Goal: Complete application form: Complete application form

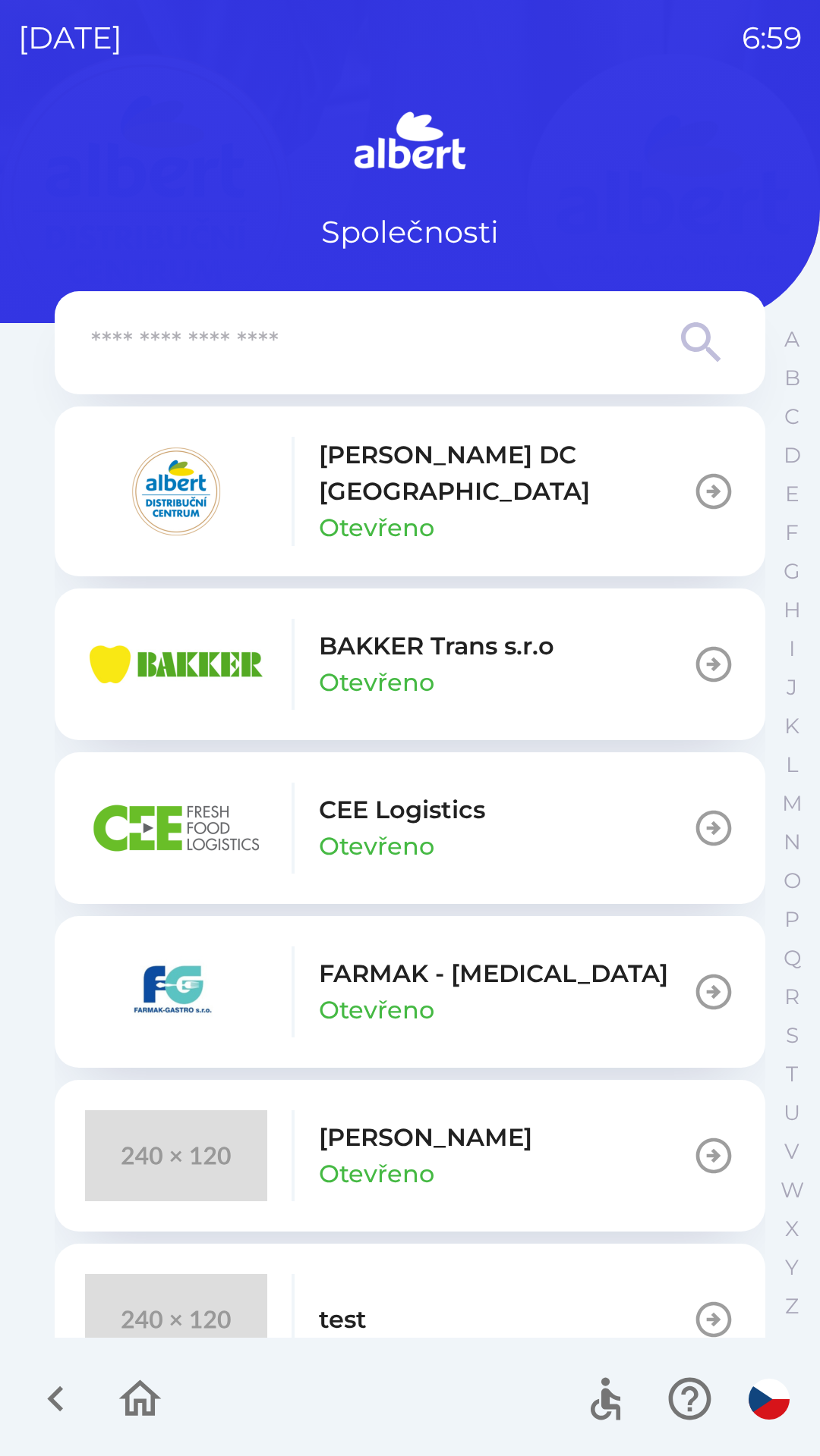
click at [365, 461] on p "[PERSON_NAME] DC [GEOGRAPHIC_DATA]" at bounding box center [505, 473] width 374 height 73
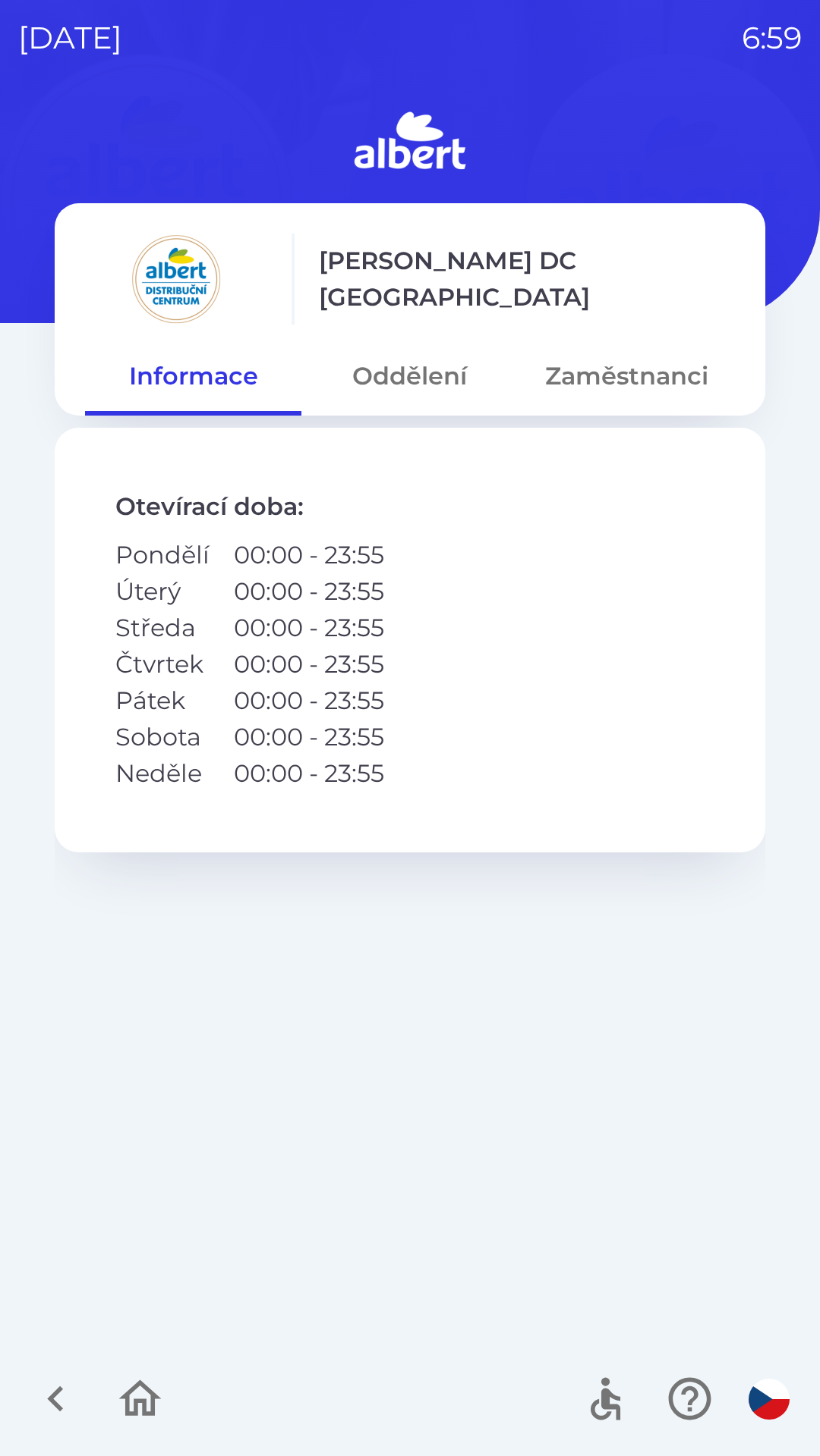
click at [403, 352] on button "Oddělení" at bounding box center [409, 375] width 216 height 54
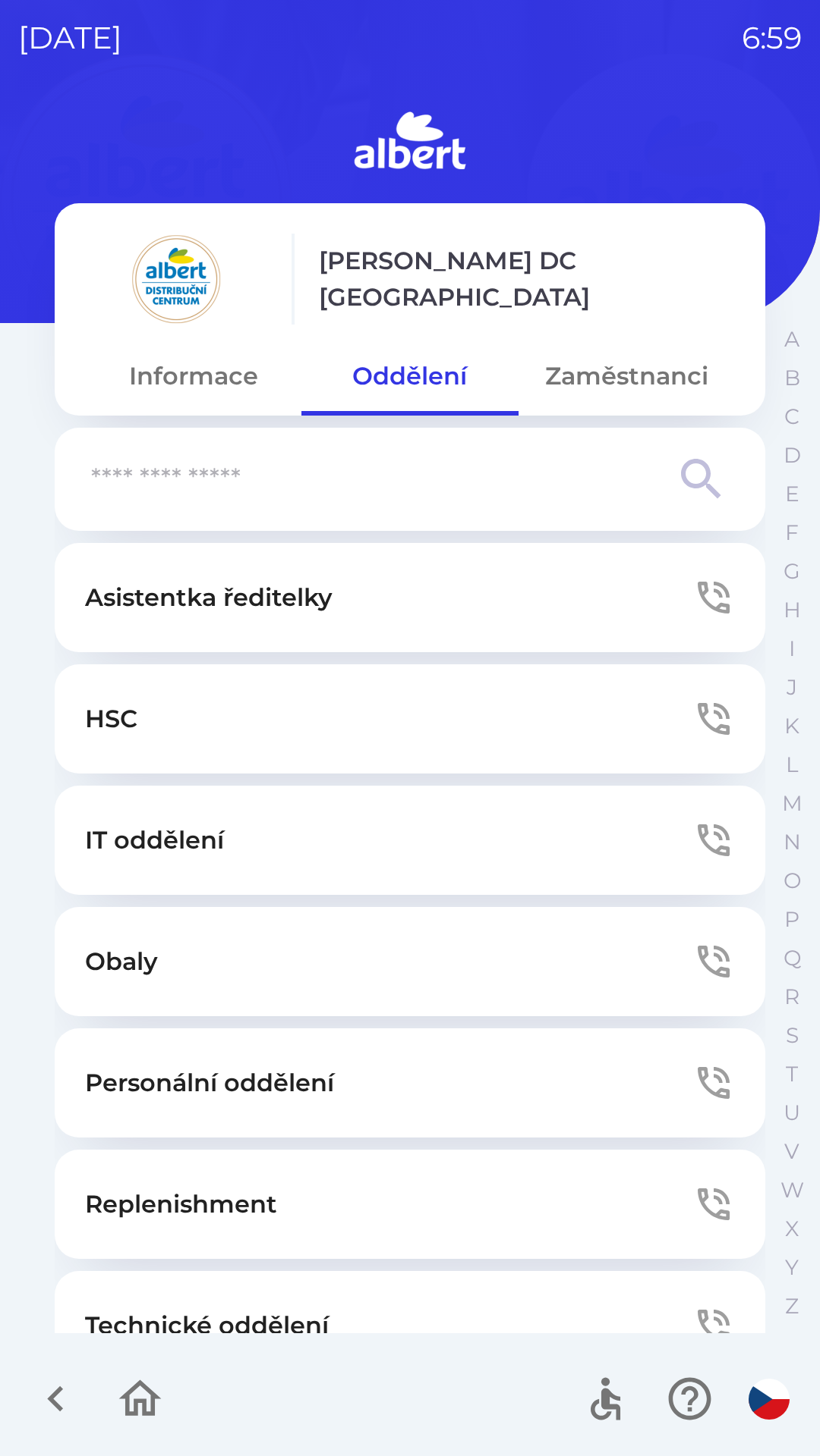
click at [322, 1295] on button "Technické oddělení" at bounding box center [410, 1325] width 710 height 109
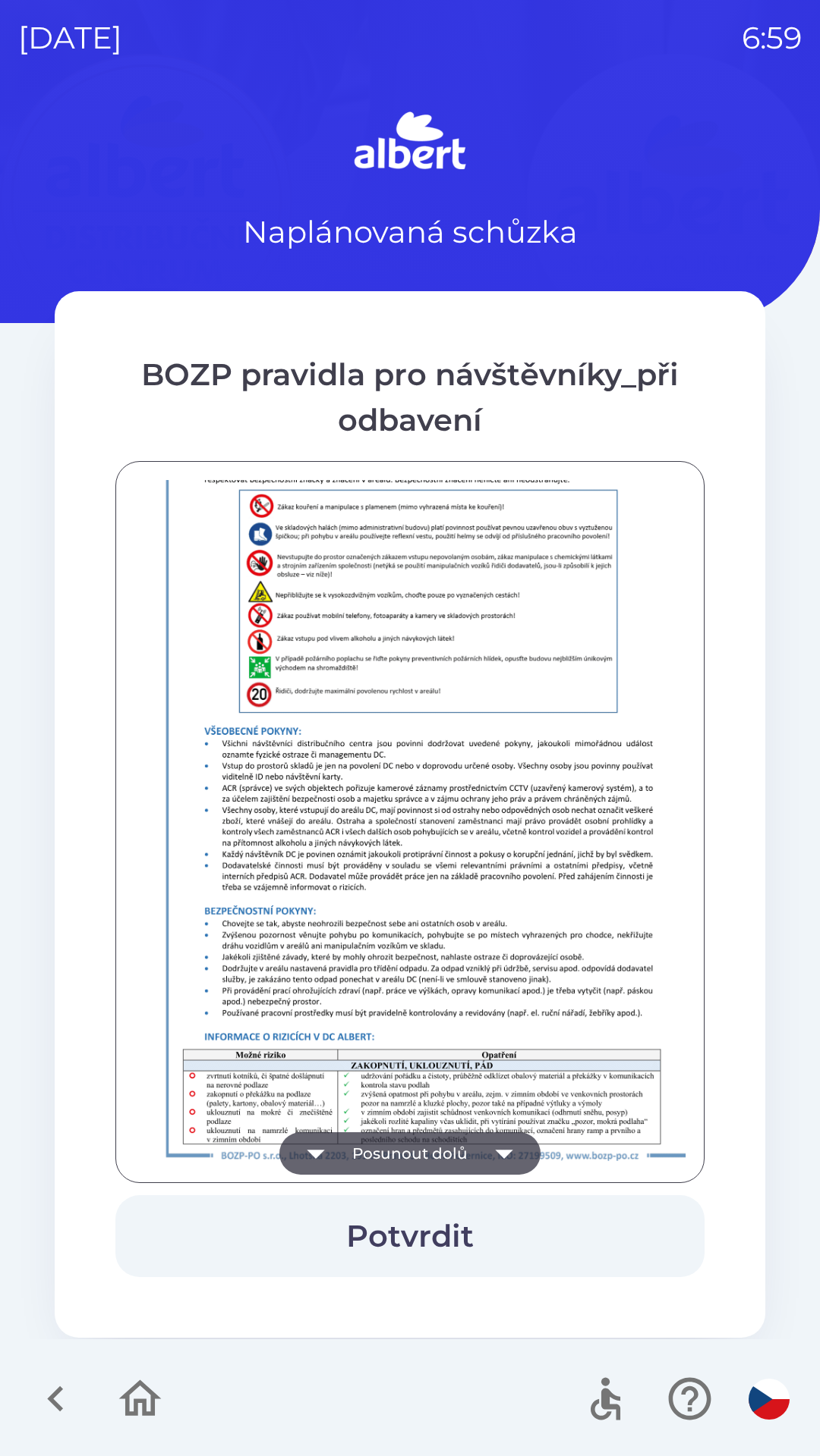
scroll to position [1065, 0]
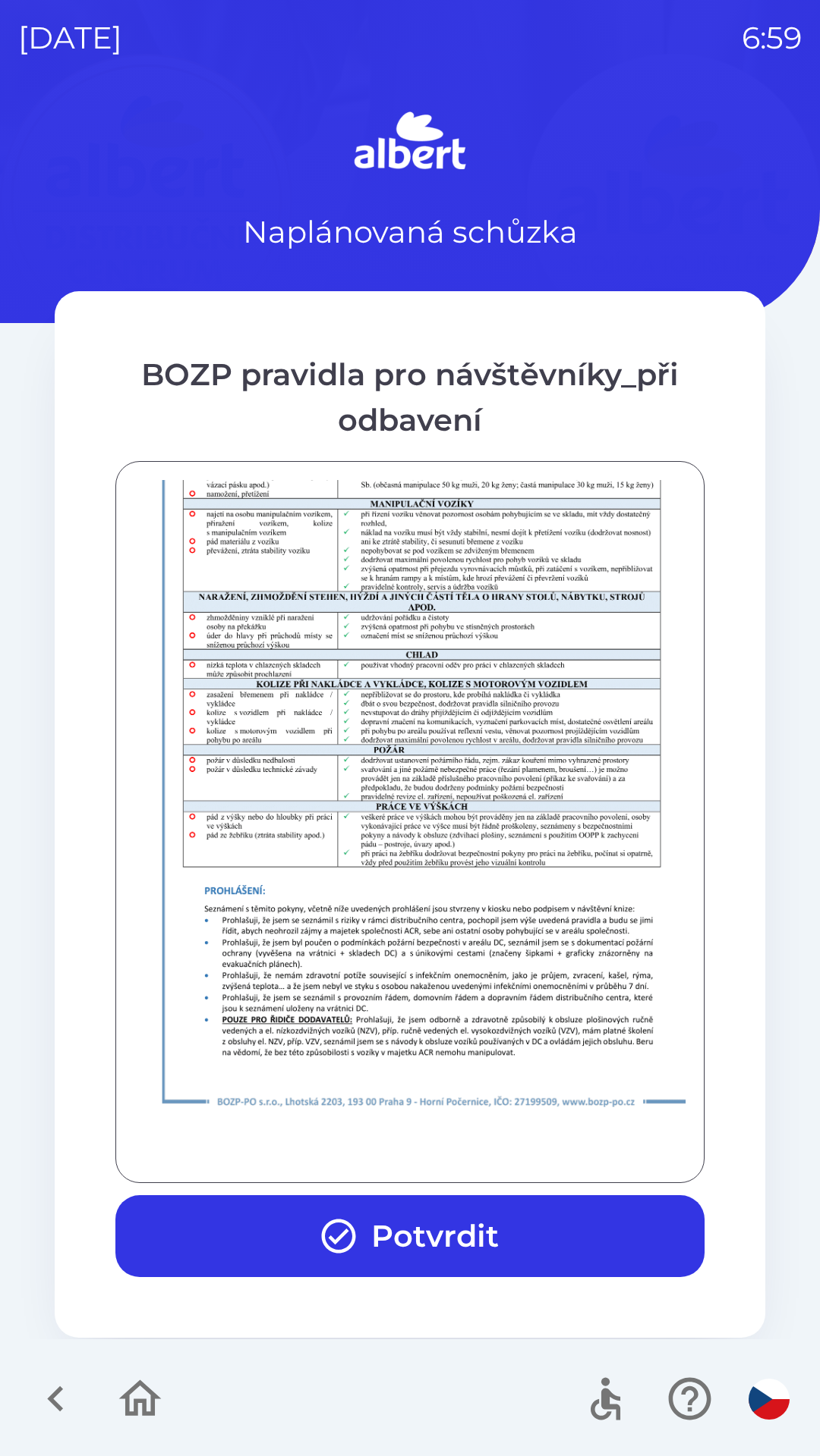
click at [243, 1255] on button "Potvrdit" at bounding box center [410, 1236] width 589 height 82
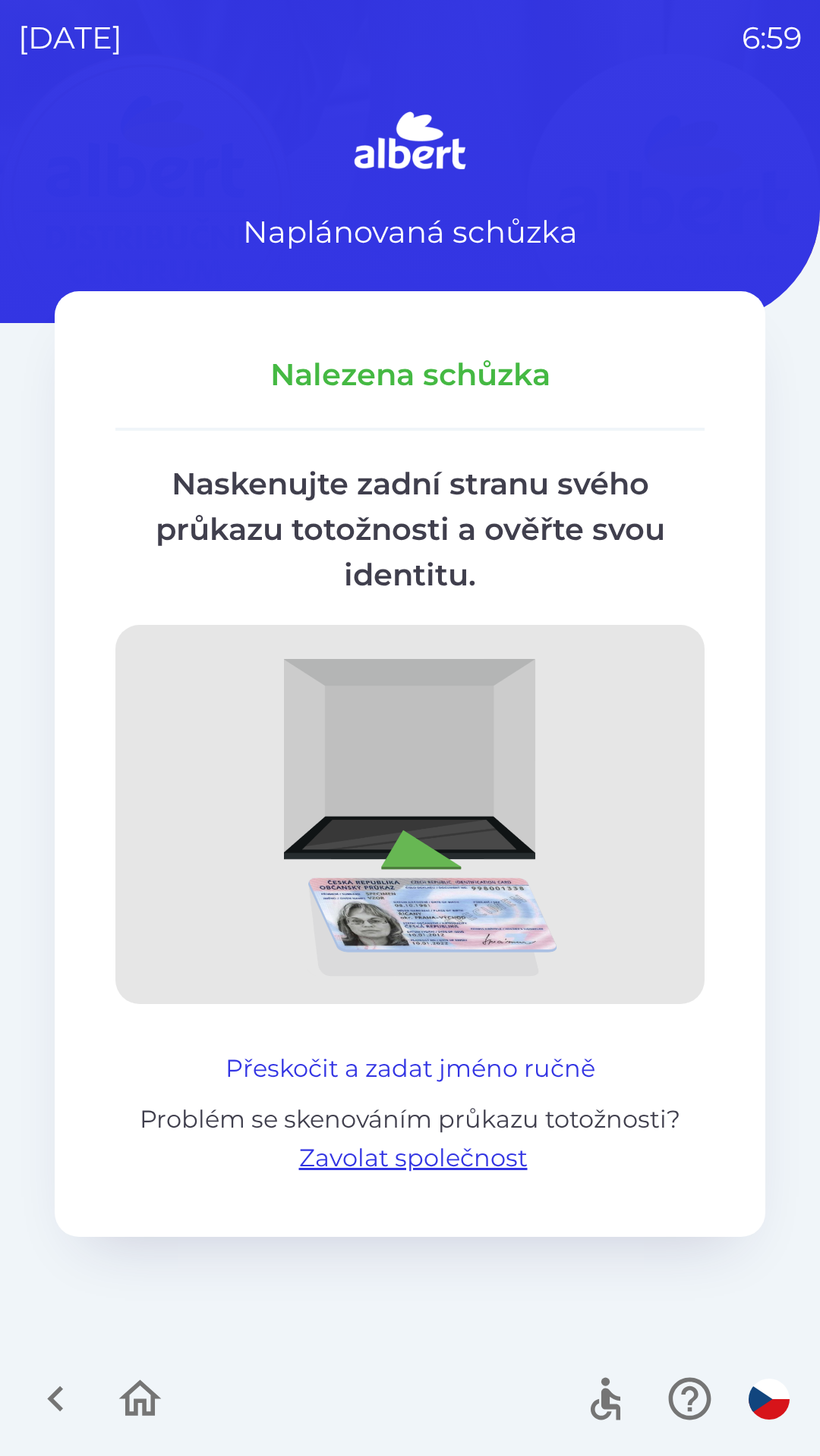
click at [295, 1051] on button "Přeskočit a zadat jméno ručně" at bounding box center [410, 1069] width 382 height 37
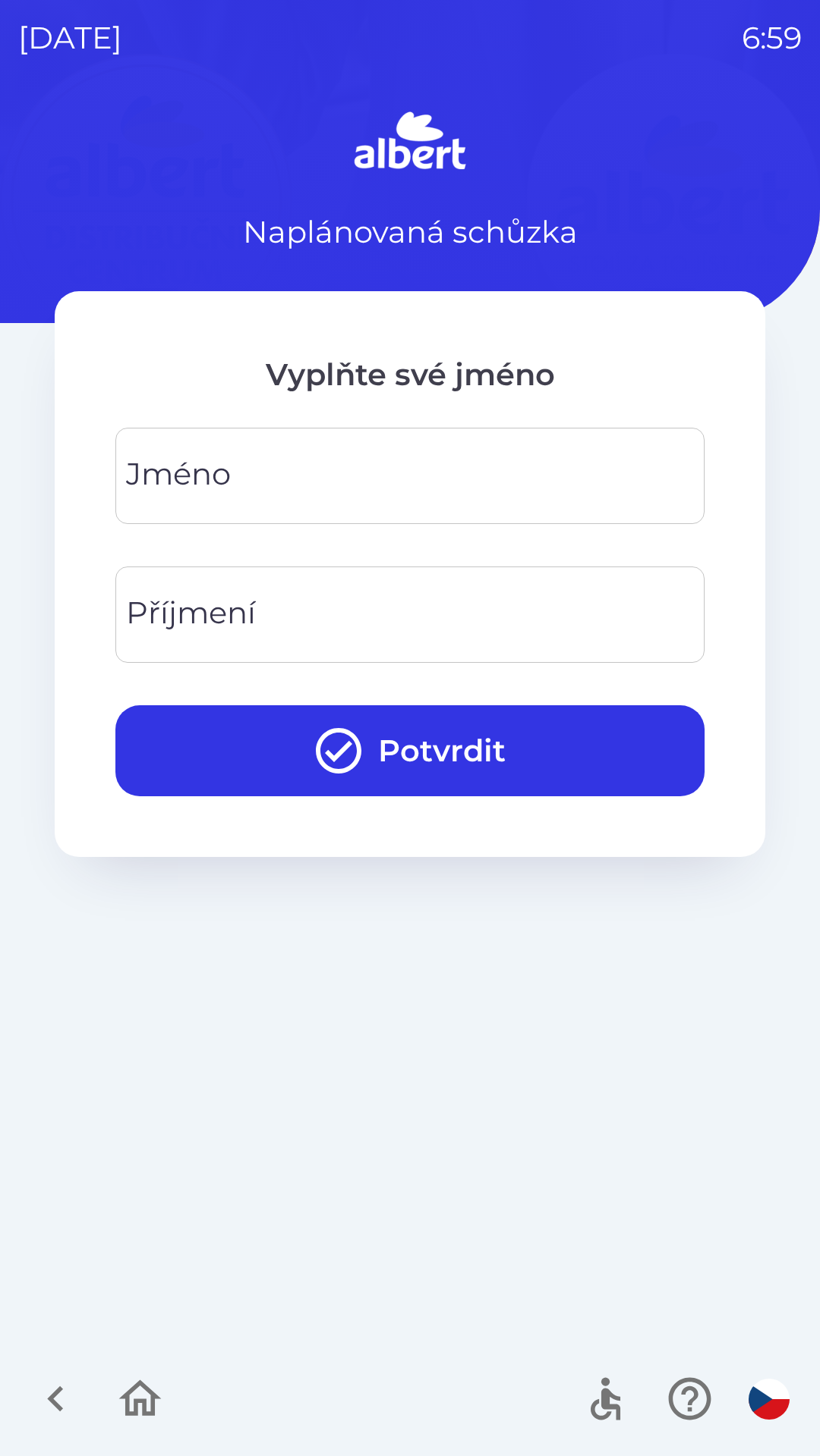
click at [294, 478] on input "Jméno" at bounding box center [410, 476] width 552 height 60
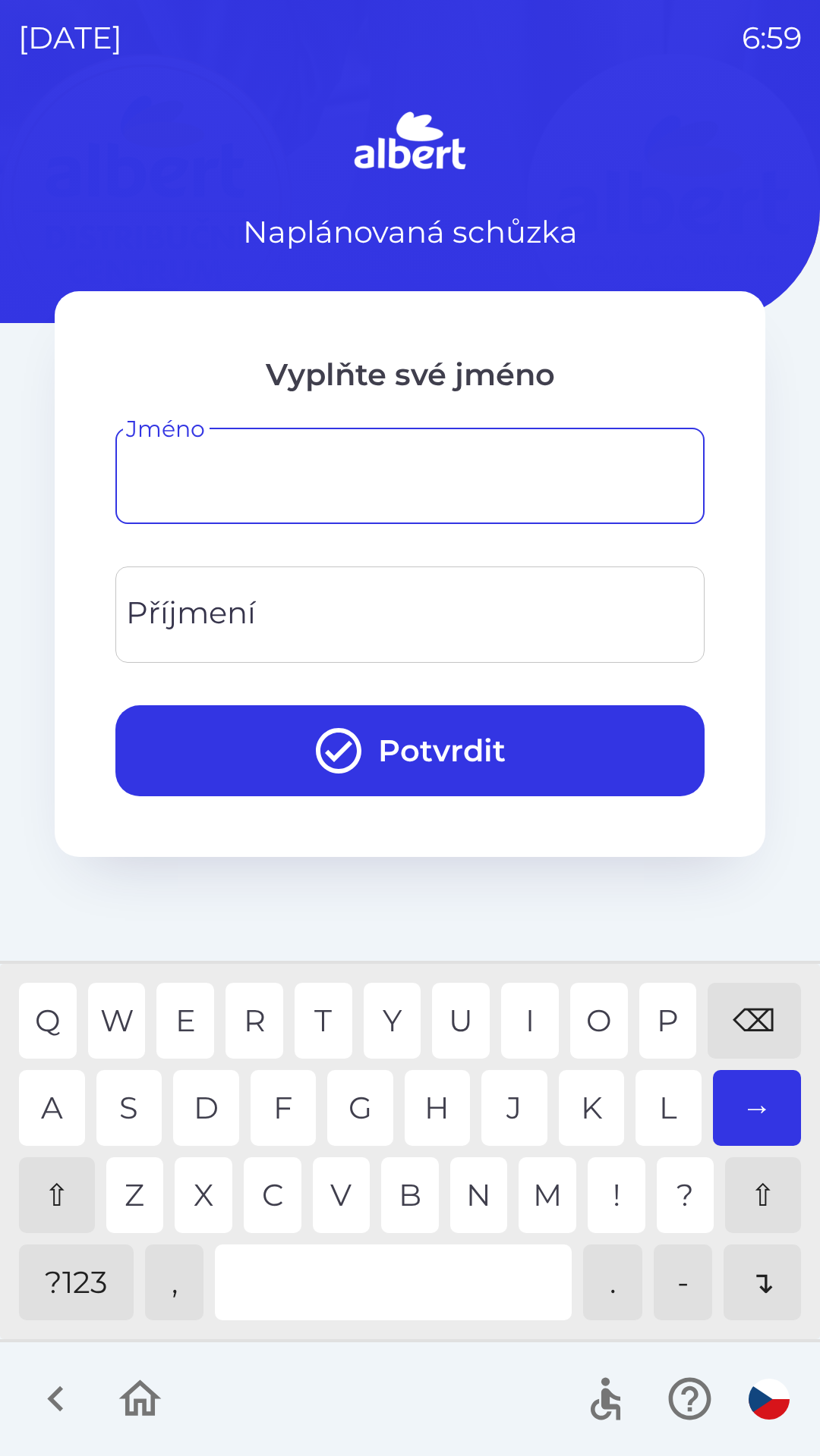
click at [57, 1190] on div "⇧" at bounding box center [57, 1195] width 75 height 75
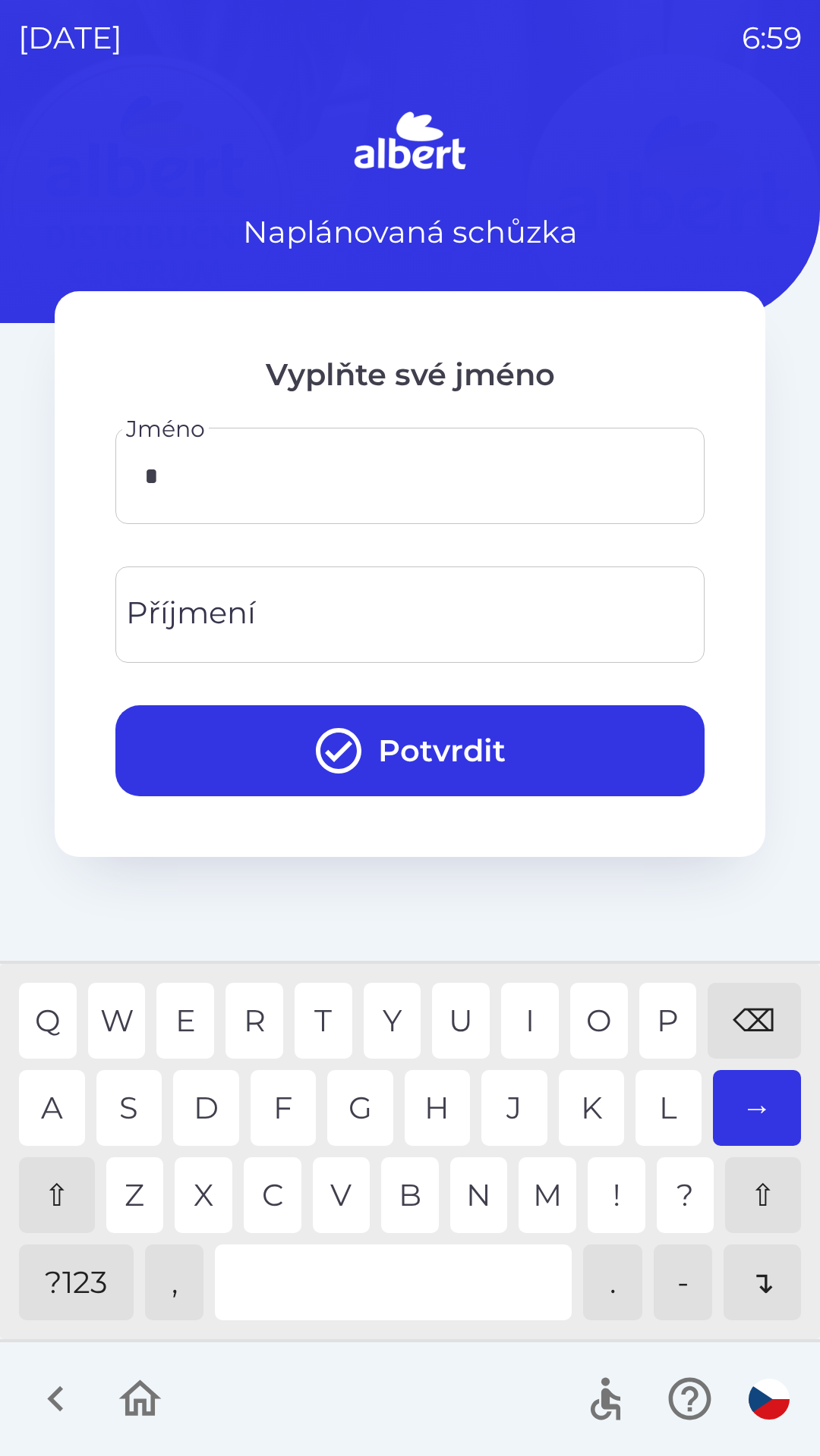
click at [339, 1188] on div "V" at bounding box center [341, 1195] width 58 height 75
click at [663, 1098] on div "L" at bounding box center [668, 1108] width 66 height 75
click at [523, 1001] on div "I" at bounding box center [529, 1021] width 58 height 75
click at [525, 1003] on div "I" at bounding box center [529, 1021] width 58 height 75
type input "********"
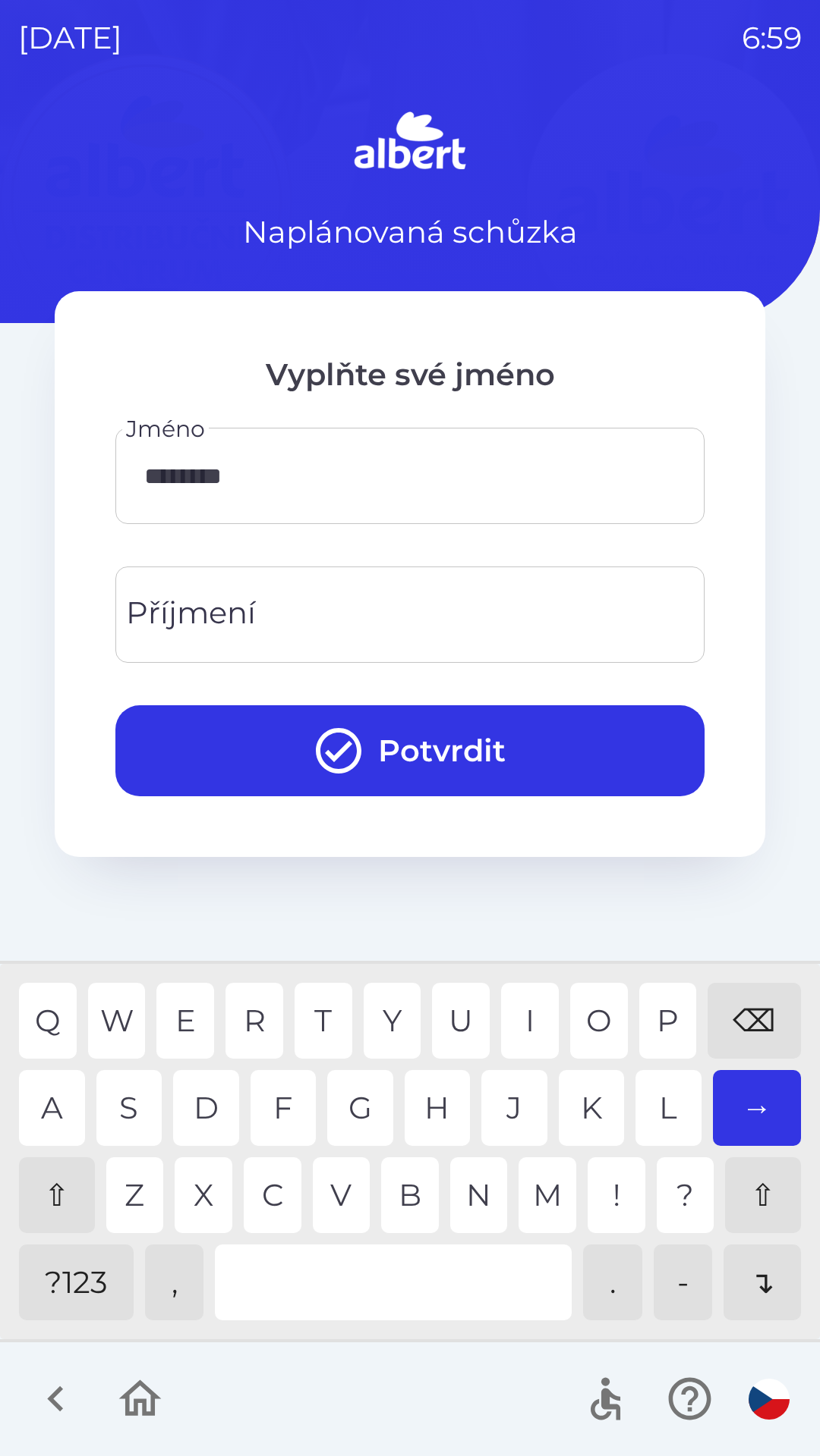
click at [248, 1003] on div "R" at bounding box center [254, 1021] width 58 height 75
click at [317, 601] on input "Příjmení" at bounding box center [410, 614] width 552 height 60
click at [444, 1102] on div "H" at bounding box center [438, 1108] width 66 height 75
click at [57, 1099] on div "A" at bounding box center [52, 1108] width 66 height 75
click at [364, 1094] on div "G" at bounding box center [360, 1108] width 66 height 75
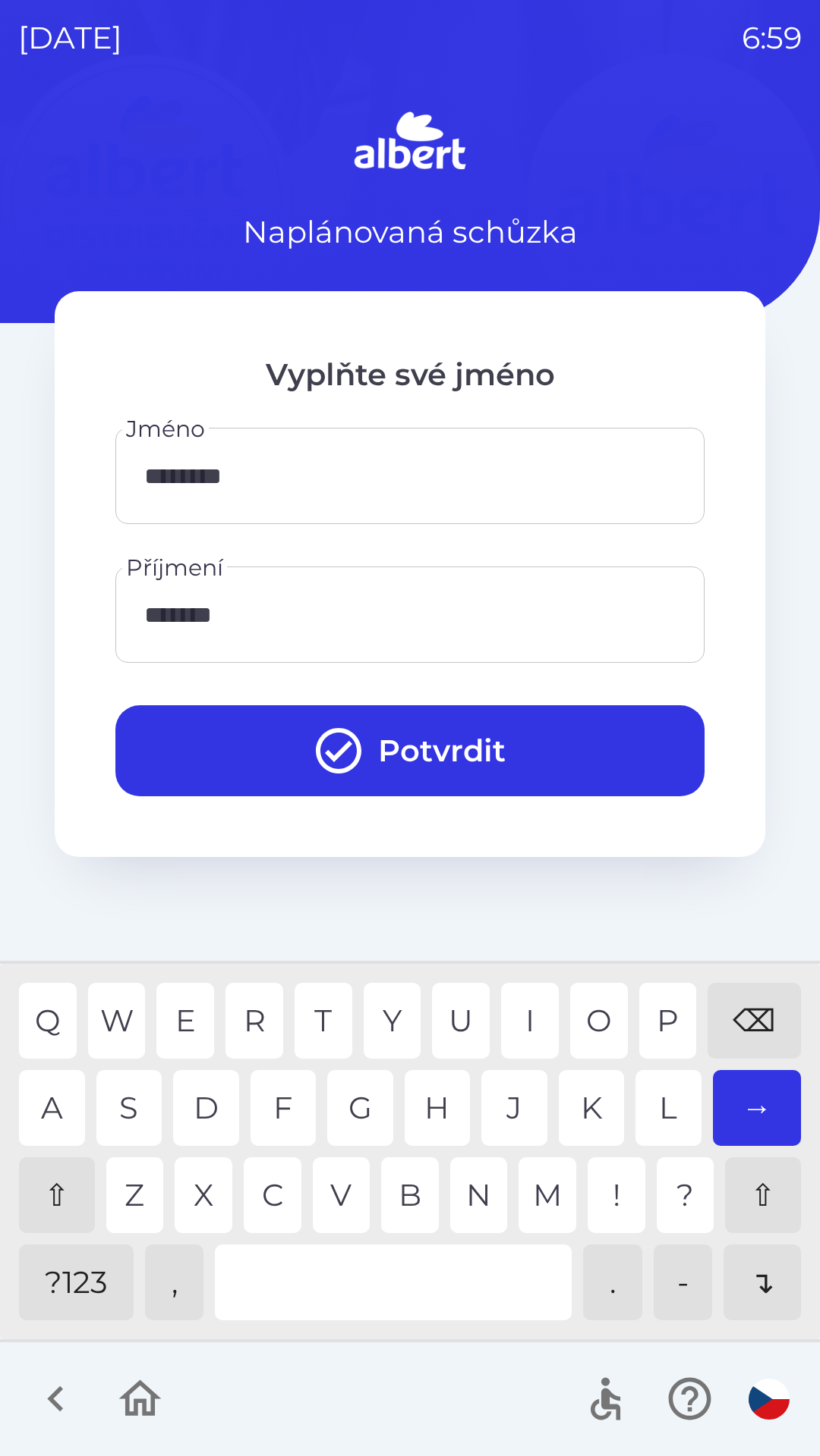
click at [412, 1178] on div "B" at bounding box center [410, 1195] width 58 height 75
click at [48, 1096] on div "A" at bounding box center [52, 1108] width 66 height 75
click at [214, 1096] on div "D" at bounding box center [206, 1108] width 66 height 75
click at [133, 1190] on div "Z" at bounding box center [134, 1195] width 58 height 75
type input "**********"
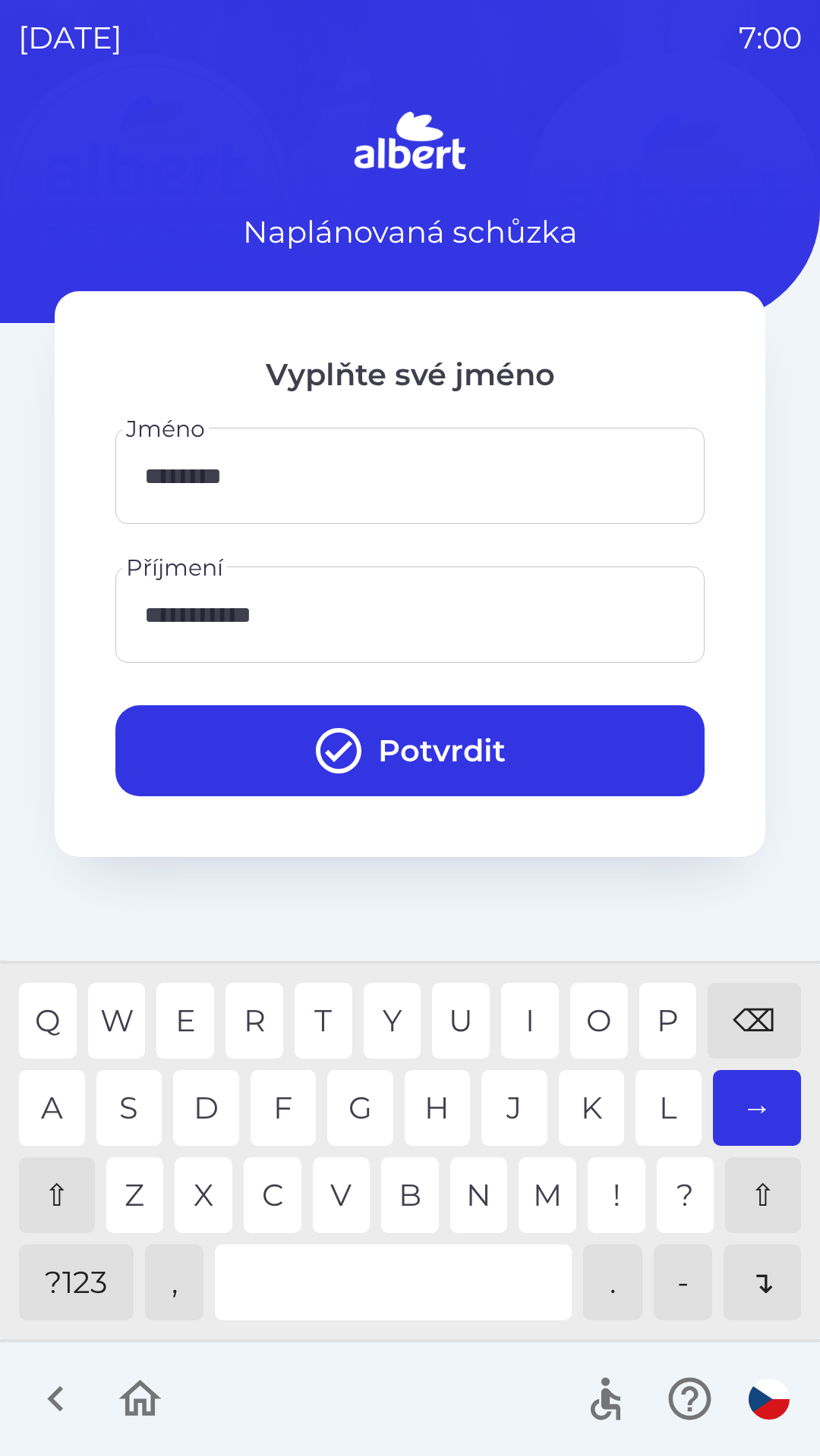
click at [456, 752] on button "Potvrdit" at bounding box center [410, 751] width 589 height 91
